Goal: Transaction & Acquisition: Obtain resource

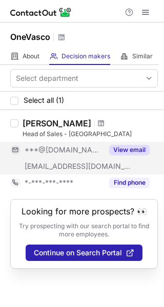
click at [130, 151] on button "View email" at bounding box center [129, 150] width 40 height 10
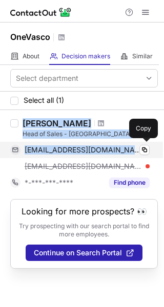
drag, startPoint x: 23, startPoint y: 120, endPoint x: 131, endPoint y: 147, distance: 110.9
click at [131, 147] on div "Mikhail Grigoryev Head of Sales - Europe mikhailmgrigoryev@gmail.com Verified C…" at bounding box center [87, 154] width 139 height 73
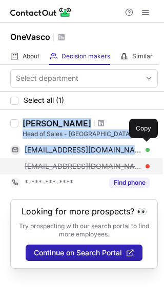
copy div "Mikhail Grigoryev Head of Sales - Europe mikhailmgrigoryev@gmail.com"
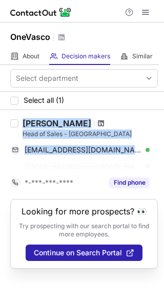
click at [100, 122] on span at bounding box center [101, 123] width 6 height 8
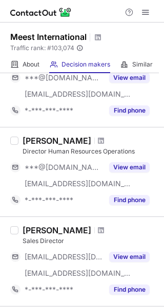
scroll to position [752, 0]
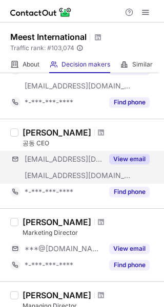
scroll to position [205, 0]
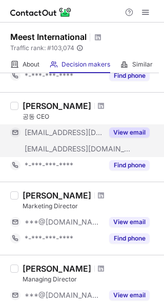
click at [131, 133] on button "View email" at bounding box center [129, 133] width 40 height 10
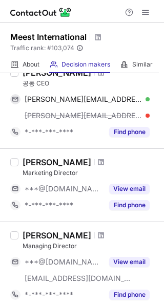
scroll to position [256, 0]
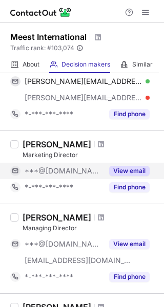
click at [143, 168] on button "View email" at bounding box center [129, 171] width 40 height 10
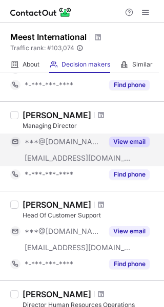
scroll to position [410, 0]
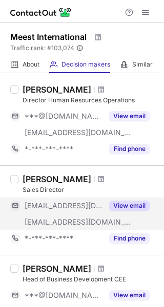
click at [133, 199] on div "View email" at bounding box center [126, 206] width 47 height 16
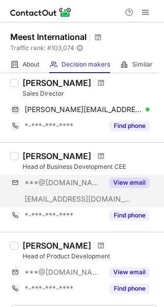
scroll to position [650, 0]
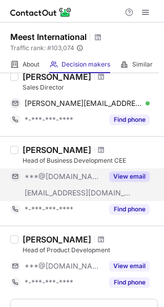
click at [128, 177] on button "View email" at bounding box center [129, 177] width 40 height 10
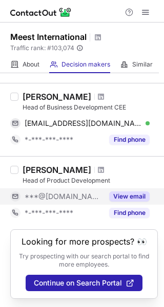
click at [122, 196] on button "View email" at bounding box center [129, 197] width 40 height 10
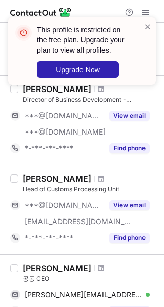
scroll to position [0, 0]
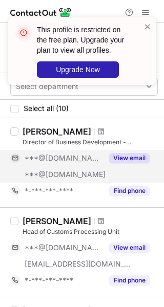
click at [125, 153] on div "View email" at bounding box center [126, 158] width 47 height 16
click at [146, 28] on span at bounding box center [147, 27] width 8 height 10
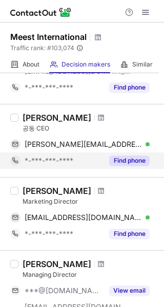
scroll to position [205, 0]
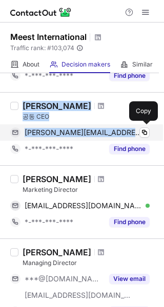
drag, startPoint x: 23, startPoint y: 106, endPoint x: 128, endPoint y: 137, distance: 109.1
click at [128, 137] on div "Vasyl Zhuravel 공동 CEO vasyl.zhuravel@rosan.com.ua Verified Copy *-***-***-**** …" at bounding box center [87, 129] width 139 height 56
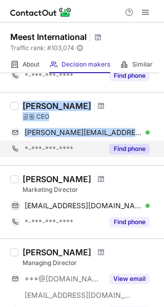
copy div "Vasyl Zhuravel 공동 CEO vasyl.zhuravel@rosan.com.ua"
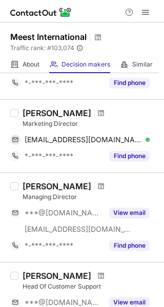
scroll to position [256, 0]
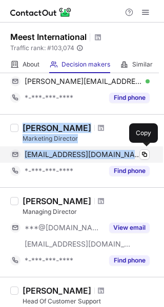
drag, startPoint x: 21, startPoint y: 127, endPoint x: 91, endPoint y: 160, distance: 77.2
click at [107, 153] on div "Oleksandr Venzheha Marketing Director avenzheha@gmail.com Verified Copy *-***-*…" at bounding box center [87, 151] width 139 height 56
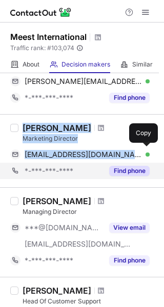
copy div "Oleksandr Venzheha Marketing Director avenzheha@gmail.com"
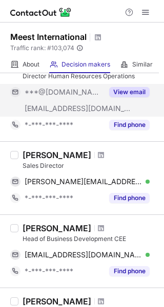
scroll to position [615, 0]
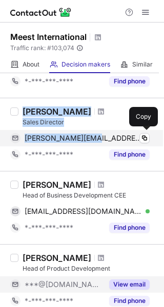
drag, startPoint x: 23, startPoint y: 113, endPoint x: 91, endPoint y: 145, distance: 75.4
click at [91, 145] on div "Adam Krajewski Sales Director a.krajewski@wp.pl Verified Copy *-***-***-**** Fi…" at bounding box center [87, 135] width 139 height 56
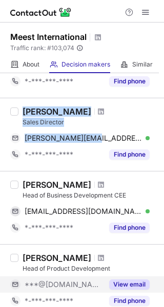
copy div "Adam Krajewski Sales Director a.krajewski@wp.pl"
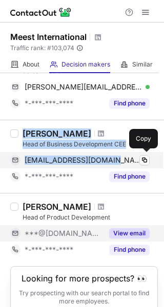
drag, startPoint x: 20, startPoint y: 133, endPoint x: 119, endPoint y: 156, distance: 101.1
click at [112, 156] on div "Nazar Protsiv Head of Business Development CEE protsivnazar@gmail.com Verified …" at bounding box center [87, 157] width 139 height 56
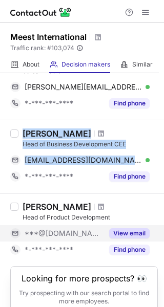
copy div "Nazar Protsiv Head of Business Development CEE protsivnazar@gmail.com"
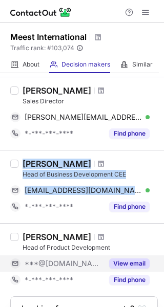
scroll to position [703, 0]
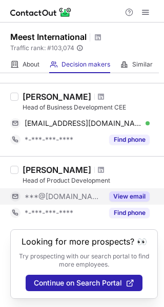
click at [140, 160] on div "Olga Smolyak Head of Product Development ***@yahoo.com View email *-***-***-***…" at bounding box center [82, 192] width 164 height 73
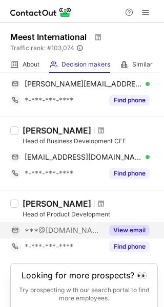
scroll to position [652, 0]
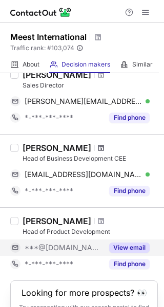
click at [98, 148] on span at bounding box center [101, 148] width 6 height 8
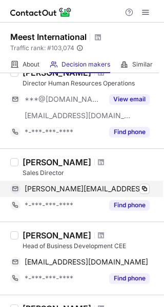
scroll to position [564, 0]
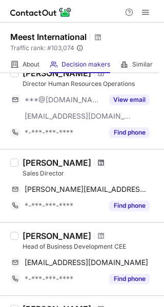
click at [98, 162] on span at bounding box center [101, 163] width 6 height 8
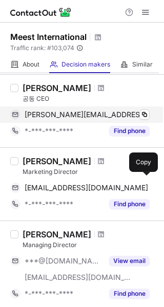
scroll to position [256, 0]
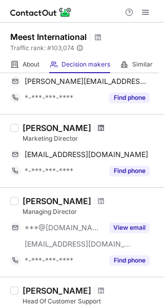
click at [104, 127] on span at bounding box center [101, 128] width 6 height 8
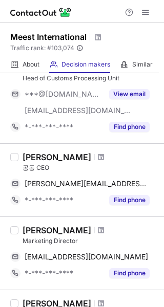
scroll to position [205, 0]
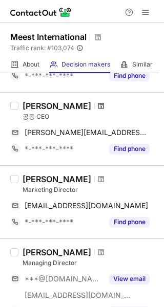
click at [98, 106] on span at bounding box center [101, 106] width 6 height 8
